Goal: Task Accomplishment & Management: Manage account settings

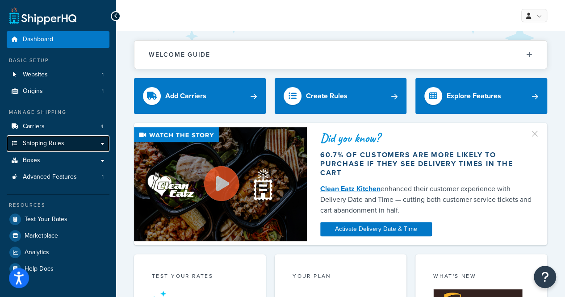
click at [53, 144] on span "Shipping Rules" at bounding box center [44, 144] width 42 height 8
